Goal: Check status: Check status

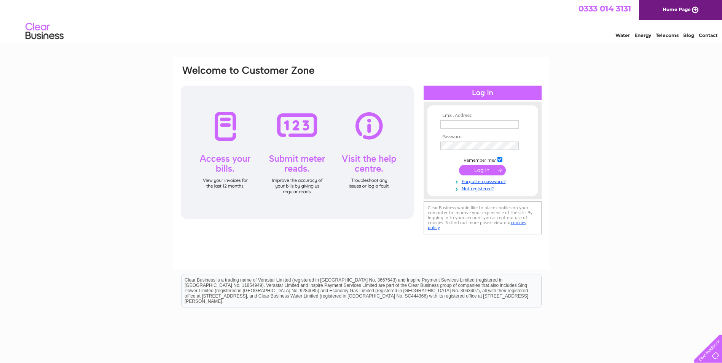
type input "[EMAIL_ADDRESS][DOMAIN_NAME]"
click at [473, 171] on input "submit" at bounding box center [482, 170] width 47 height 11
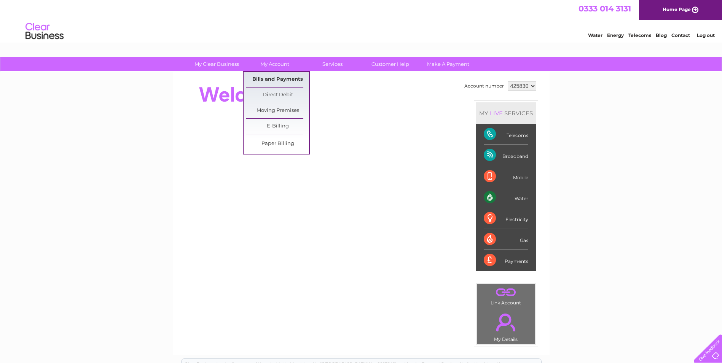
click at [276, 80] on link "Bills and Payments" at bounding box center [277, 79] width 63 height 15
